Goal: Task Accomplishment & Management: Manage account settings

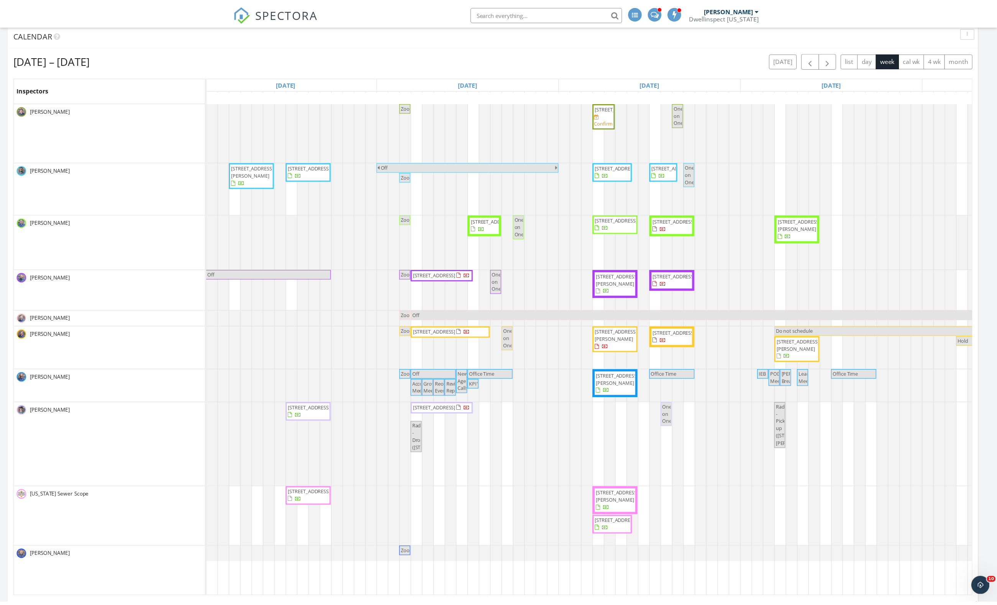
scroll to position [382920, 382762]
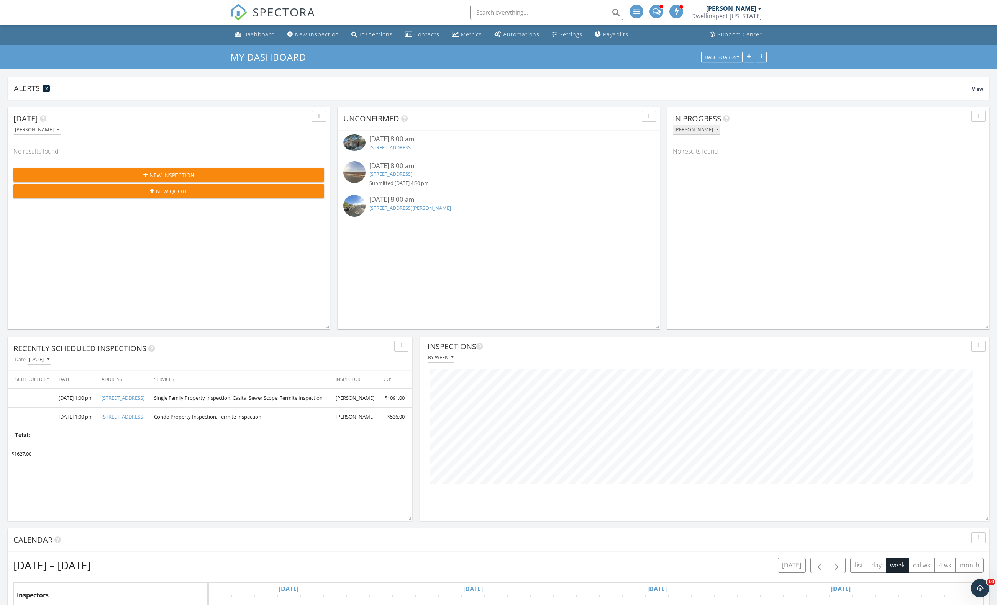
click at [690, 129] on div "[PERSON_NAME]" at bounding box center [696, 129] width 44 height 5
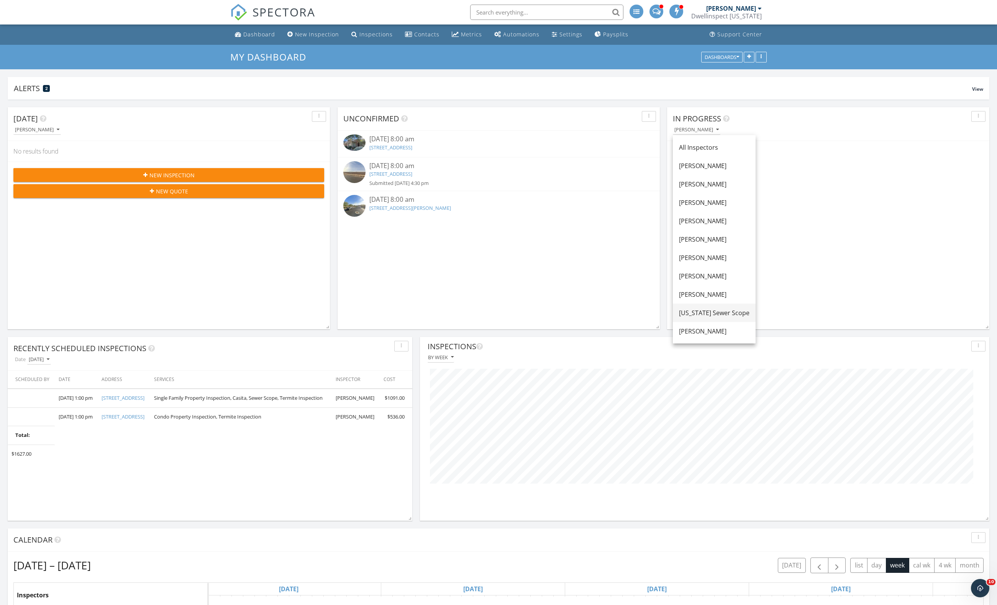
click at [737, 311] on div "[US_STATE] Sewer Scope" at bounding box center [714, 312] width 70 height 9
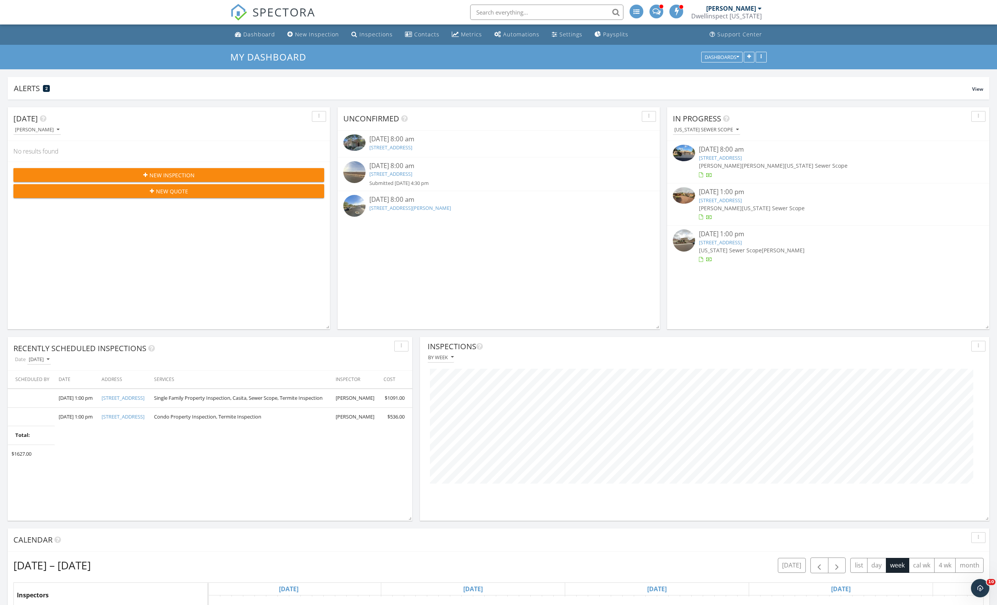
click at [227, 31] on ul "Dashboard New Inspection Inspections Contacts Metrics Automations Settings Pays…" at bounding box center [498, 35] width 997 height 20
click at [251, 34] on div "Dashboard" at bounding box center [259, 34] width 32 height 7
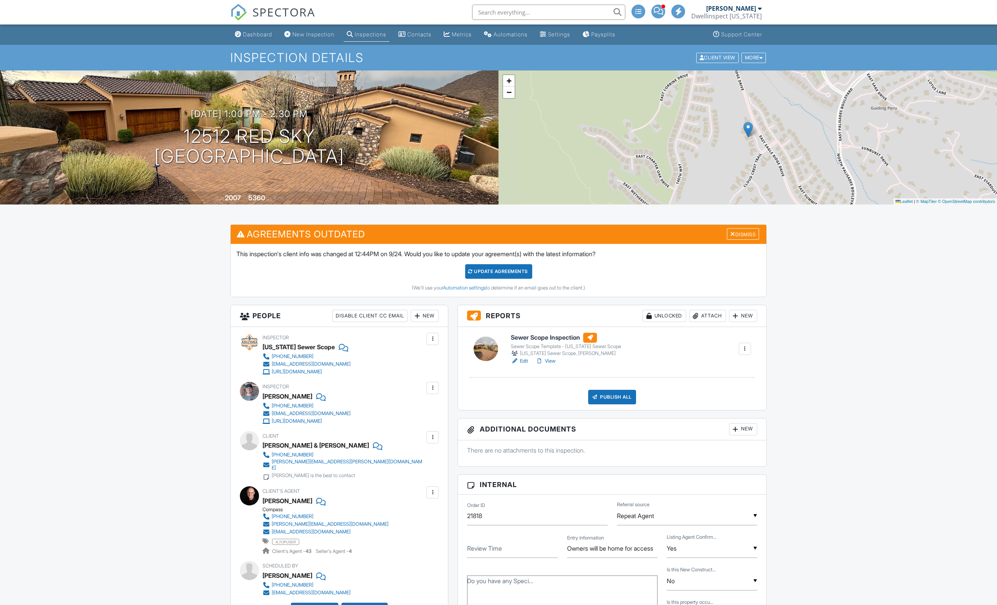
click at [553, 363] on link "View" at bounding box center [546, 361] width 20 height 8
click at [745, 350] on div at bounding box center [745, 349] width 8 height 8
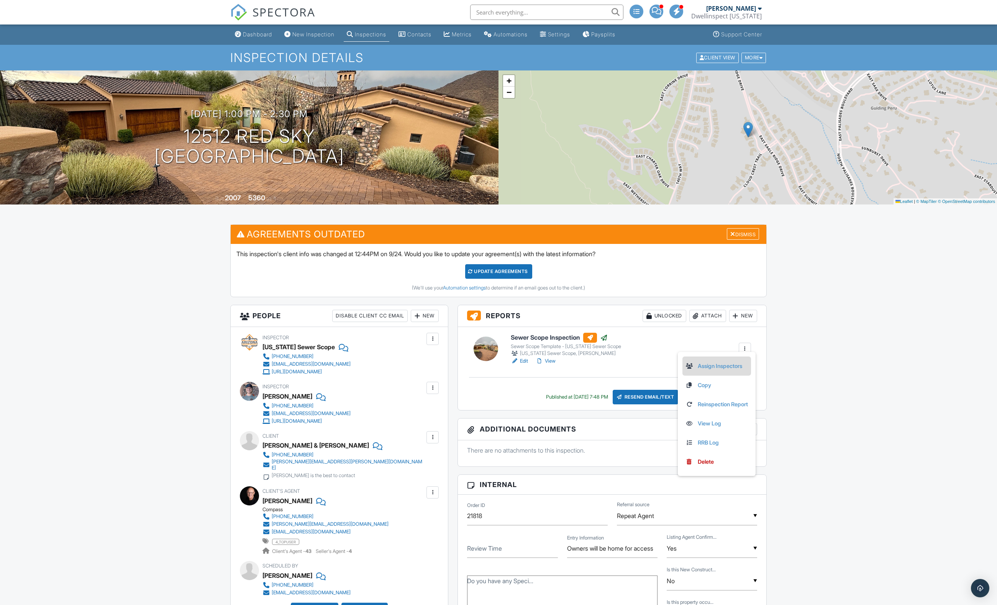
click at [727, 364] on link "Assign Inspectors" at bounding box center [716, 366] width 62 height 8
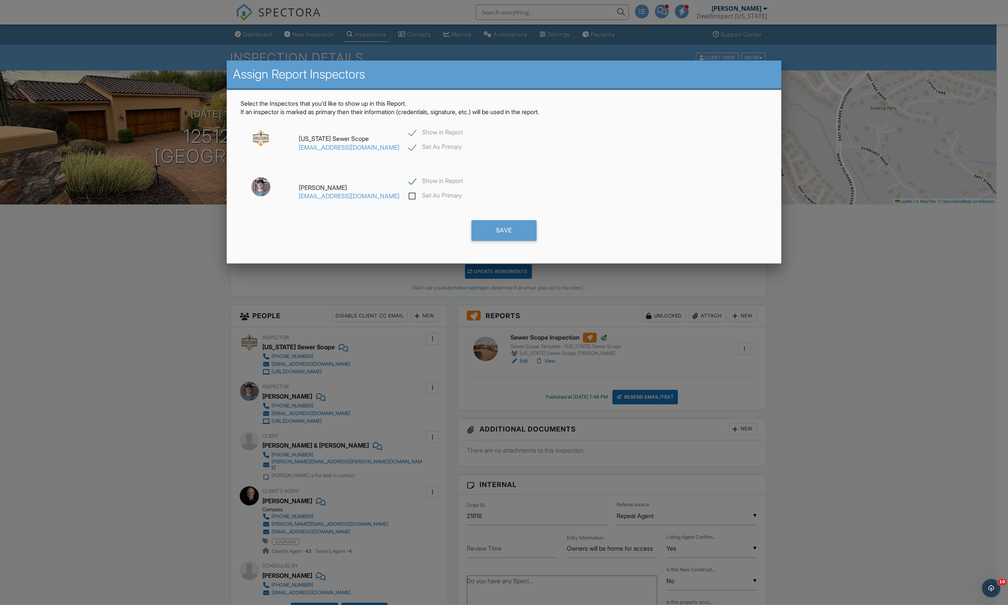
click at [409, 183] on label "Show in Report" at bounding box center [436, 182] width 54 height 10
checkbox input "false"
click at [500, 225] on div "Save" at bounding box center [504, 230] width 65 height 21
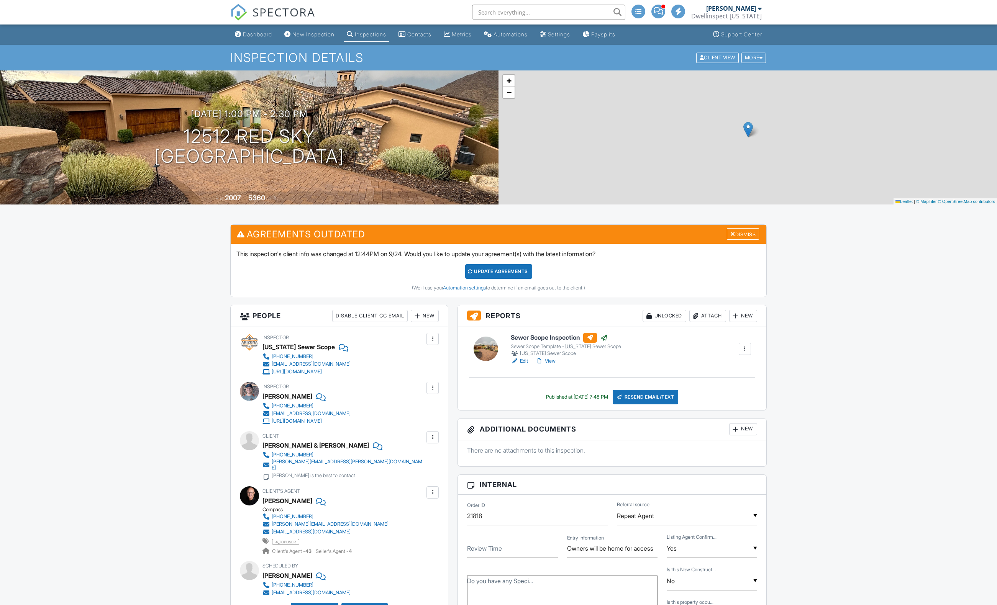
click at [554, 363] on link "View" at bounding box center [546, 361] width 20 height 8
